Goal: Task Accomplishment & Management: Complete application form

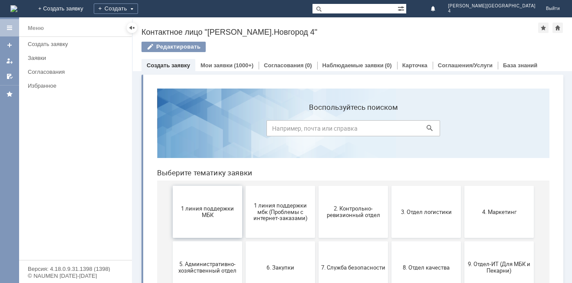
click at [201, 214] on span "1 линия поддержки МБК" at bounding box center [207, 211] width 64 height 13
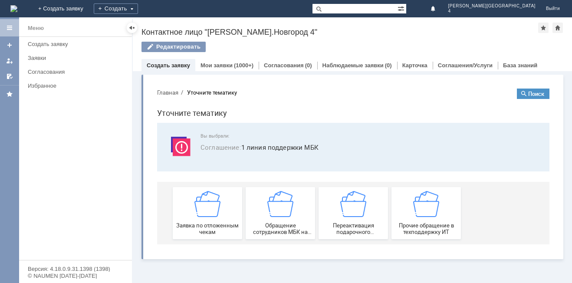
click at [201, 214] on img at bounding box center [207, 204] width 26 height 26
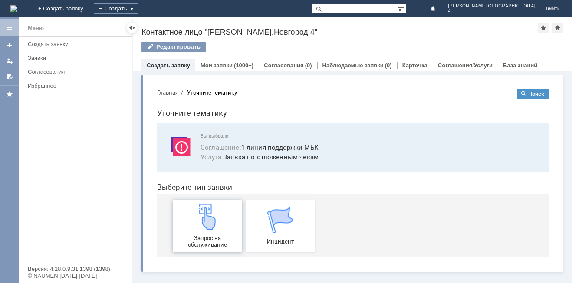
click at [199, 221] on img at bounding box center [207, 217] width 26 height 26
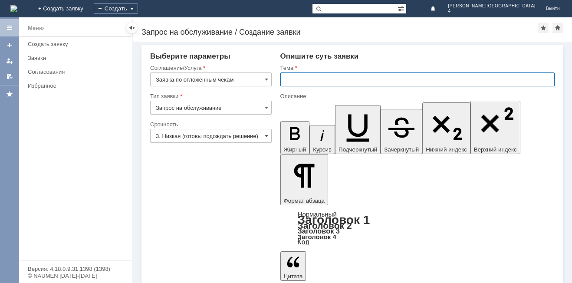
click at [334, 76] on input "text" at bounding box center [417, 80] width 274 height 14
type input "отложенный чек"
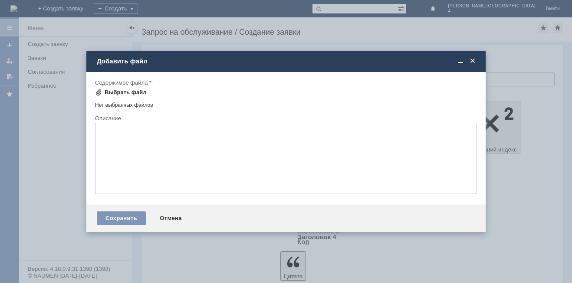
click at [106, 89] on div "Выбрать файл" at bounding box center [126, 92] width 42 height 7
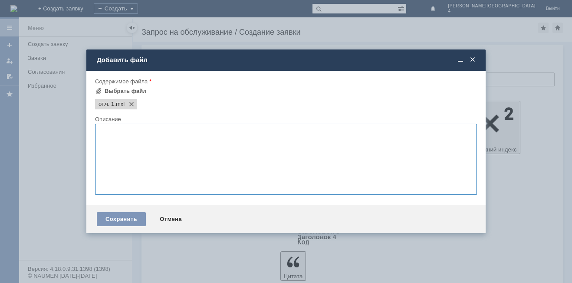
click at [138, 135] on textarea at bounding box center [286, 159] width 382 height 71
type textarea "помада"
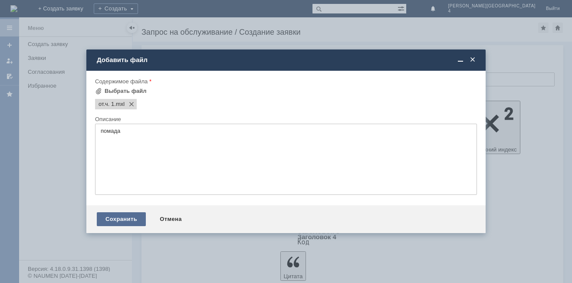
click at [132, 216] on div "Сохранить" at bounding box center [121, 219] width 49 height 14
